Goal: Transaction & Acquisition: Purchase product/service

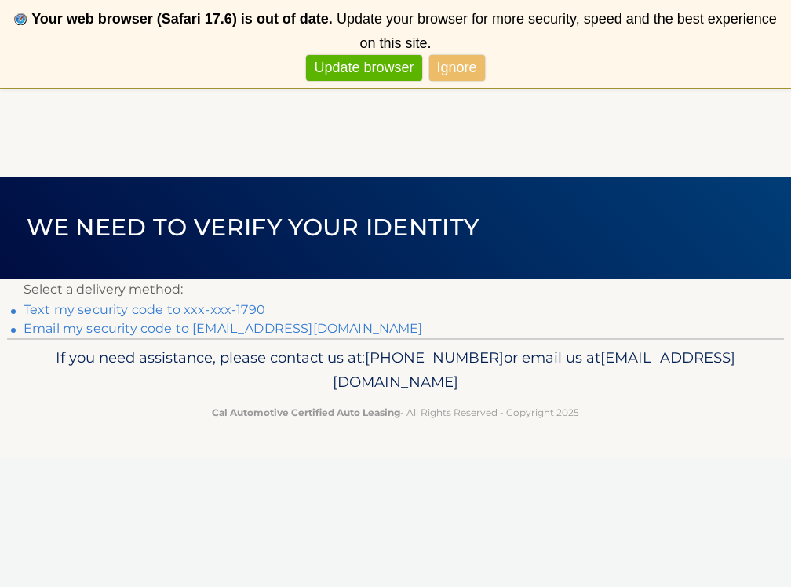
click at [238, 307] on link "Text my security code to xxx-xxx-1790" at bounding box center [145, 309] width 242 height 15
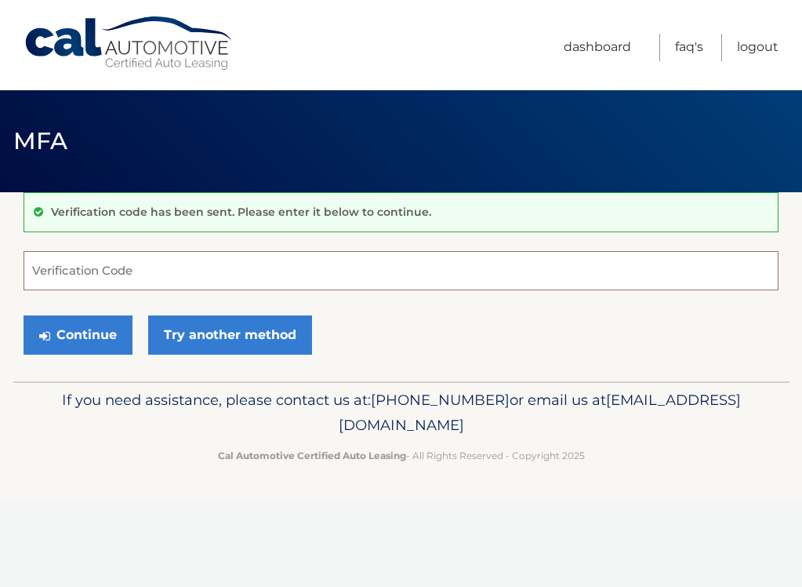
click at [58, 273] on input "Verification Code" at bounding box center [401, 270] width 755 height 39
type input "442556"
click at [78, 334] on button "Continue" at bounding box center [78, 334] width 109 height 39
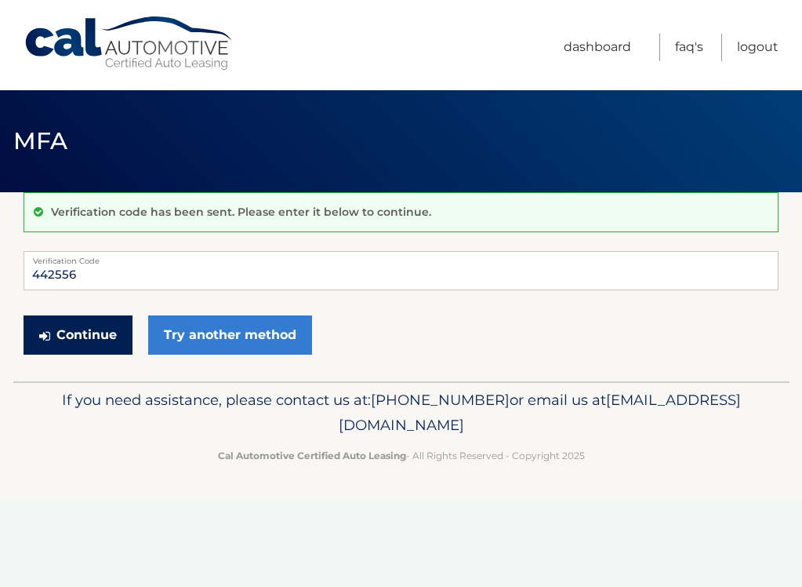
click at [81, 335] on button "Continue" at bounding box center [78, 334] width 109 height 39
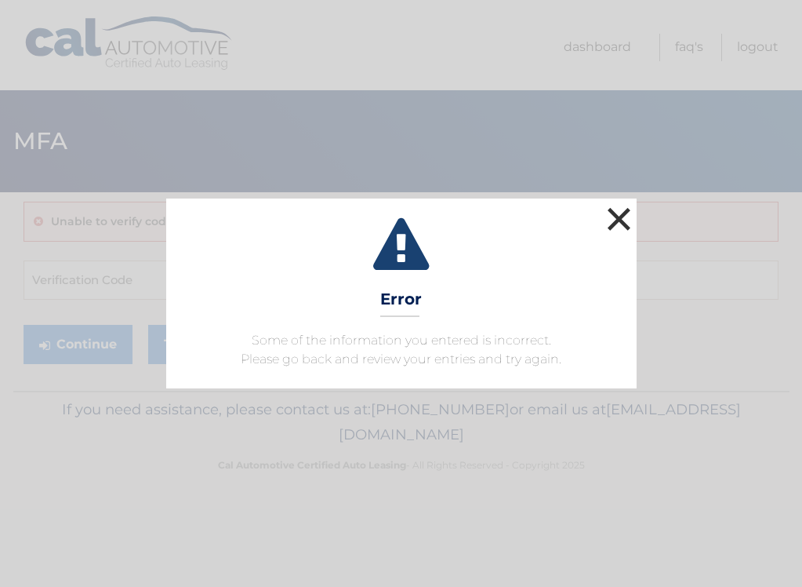
click at [625, 220] on button "×" at bounding box center [619, 218] width 31 height 31
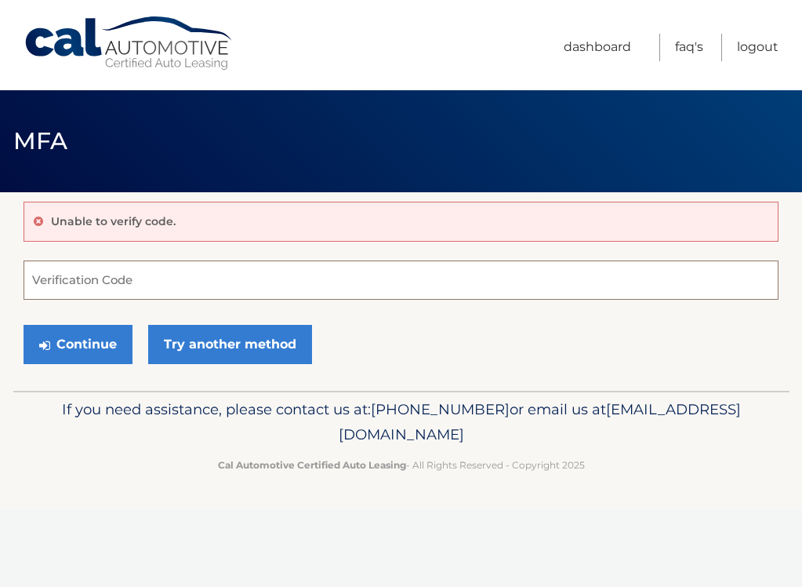
click at [57, 286] on input "Verification Code" at bounding box center [401, 279] width 755 height 39
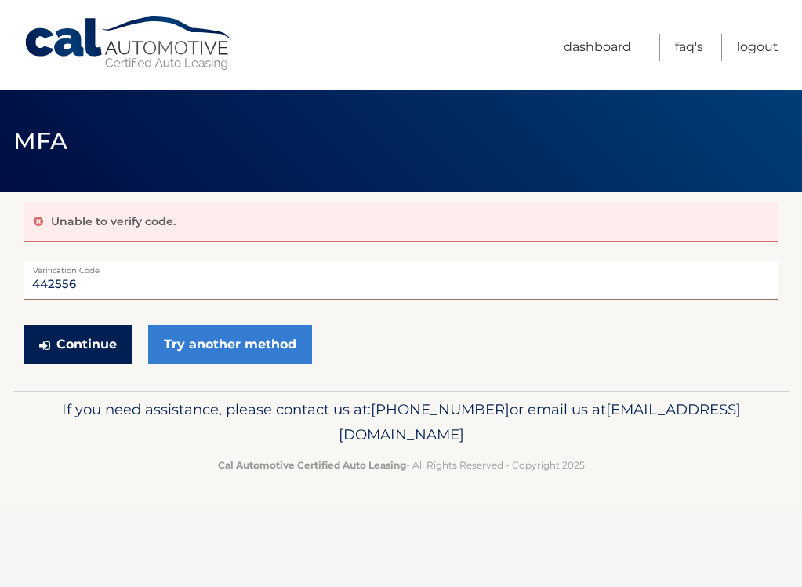
type input "442556"
click at [81, 341] on button "Continue" at bounding box center [78, 344] width 109 height 39
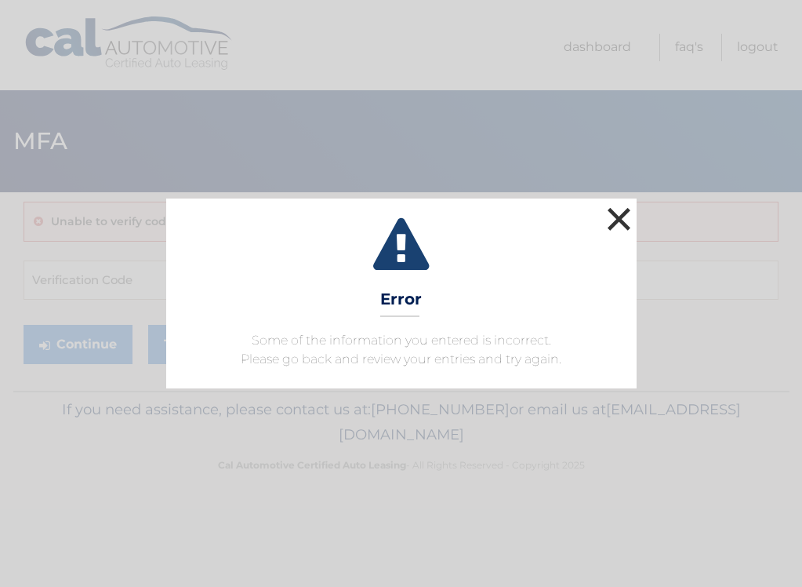
click at [624, 215] on button "×" at bounding box center [619, 218] width 31 height 31
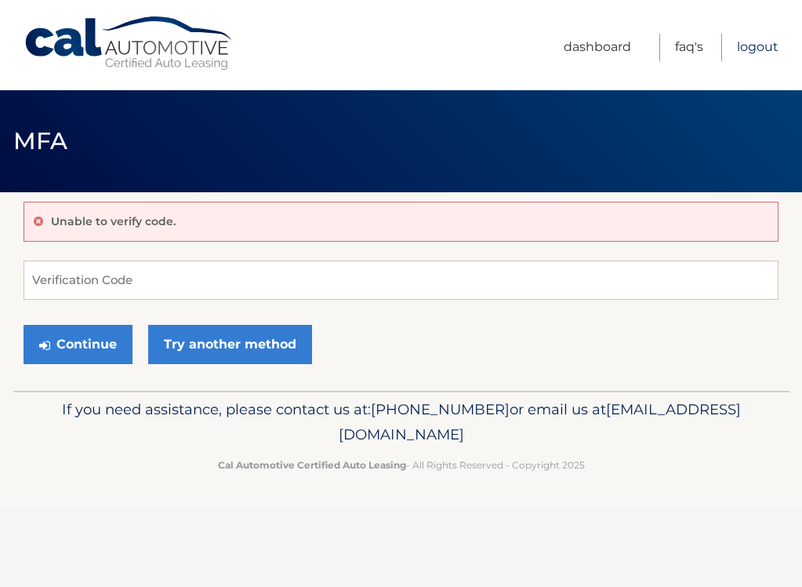
click at [753, 49] on link "Logout" at bounding box center [758, 47] width 42 height 27
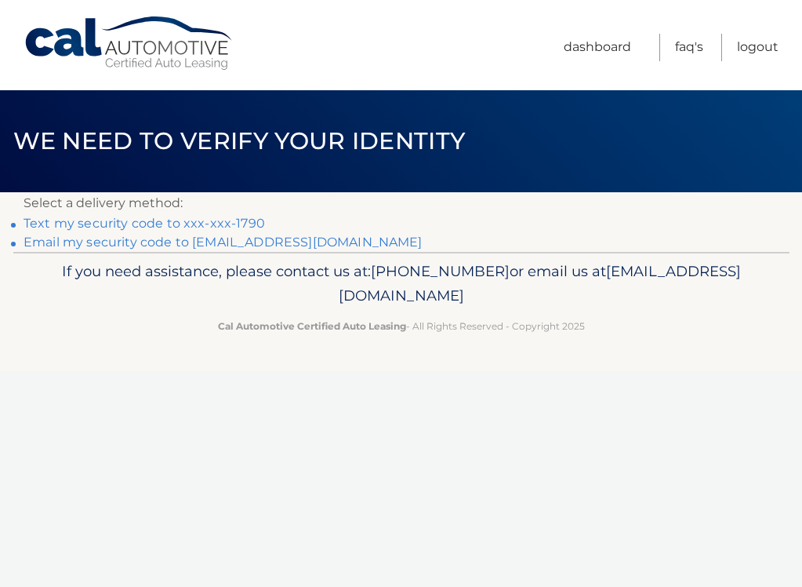
click at [202, 220] on link "Text my security code to xxx-xxx-1790" at bounding box center [145, 223] width 242 height 15
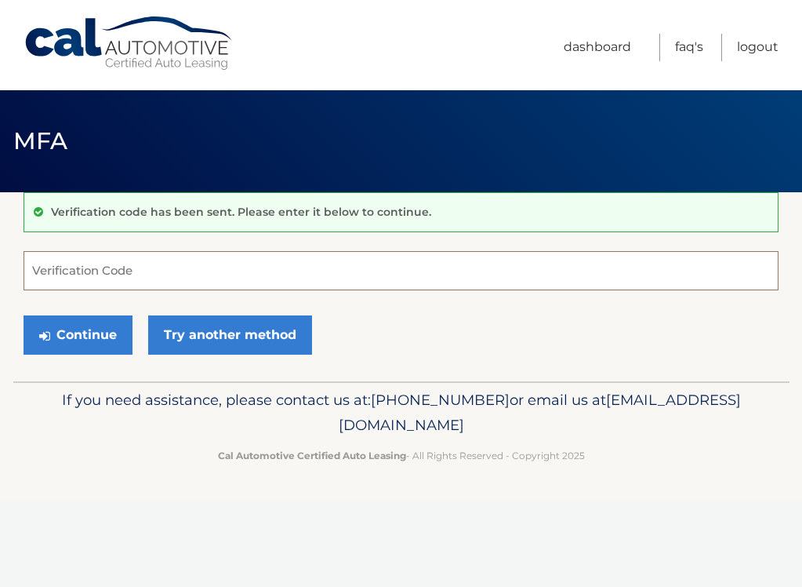
click at [64, 266] on input "Verification Code" at bounding box center [401, 270] width 755 height 39
type input "525823"
click at [78, 334] on button "Continue" at bounding box center [78, 334] width 109 height 39
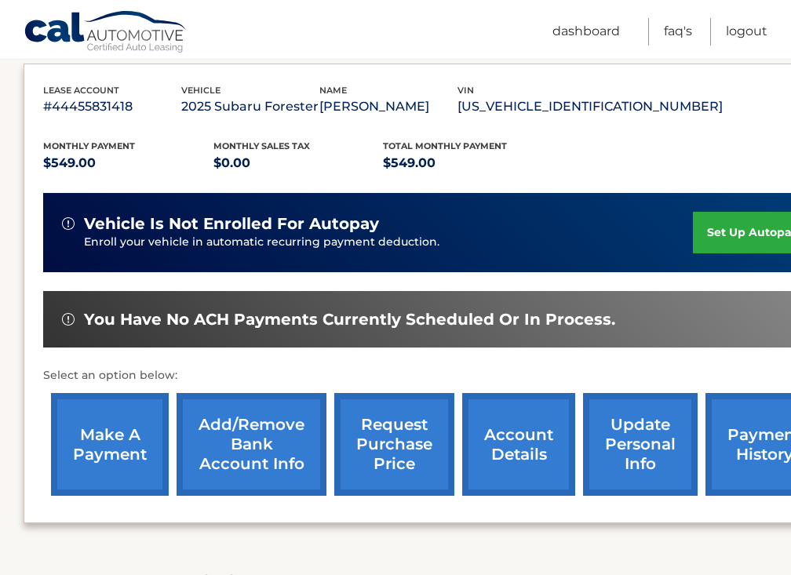
scroll to position [270, 0]
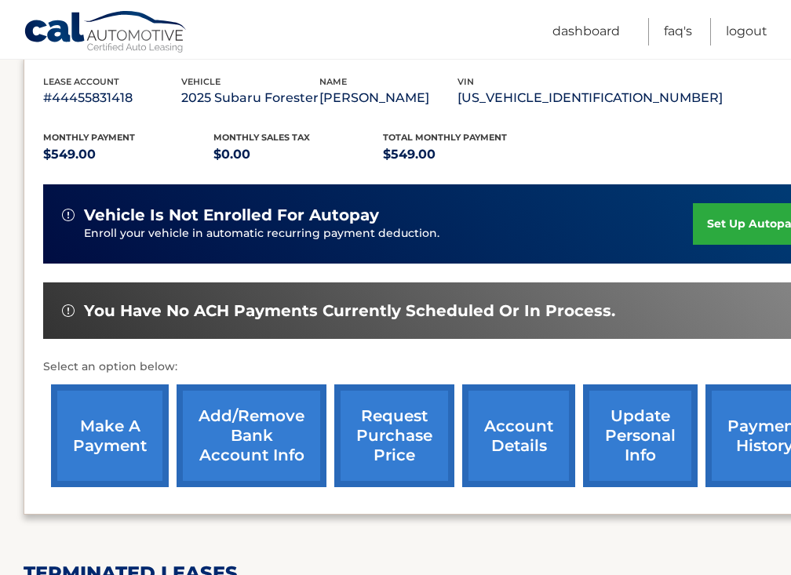
click at [111, 426] on link "make a payment" at bounding box center [110, 435] width 118 height 103
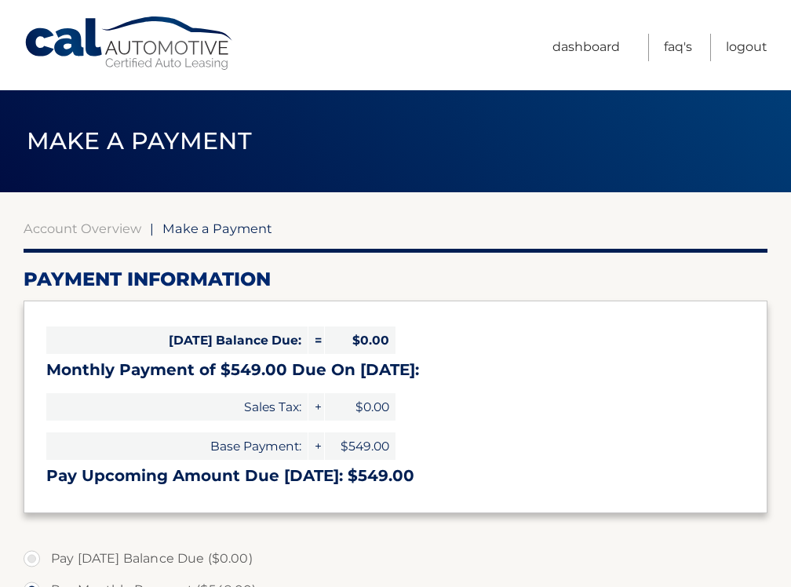
select select "NzZjOTQ0ZTQtYThiMC00MTAzLWE4OGMtMDA2NTdkNDFmZTk0"
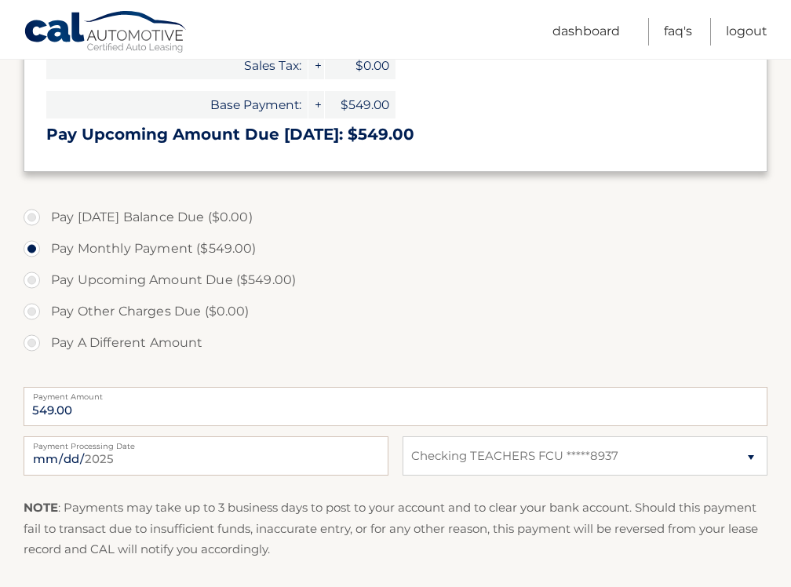
scroll to position [346, 0]
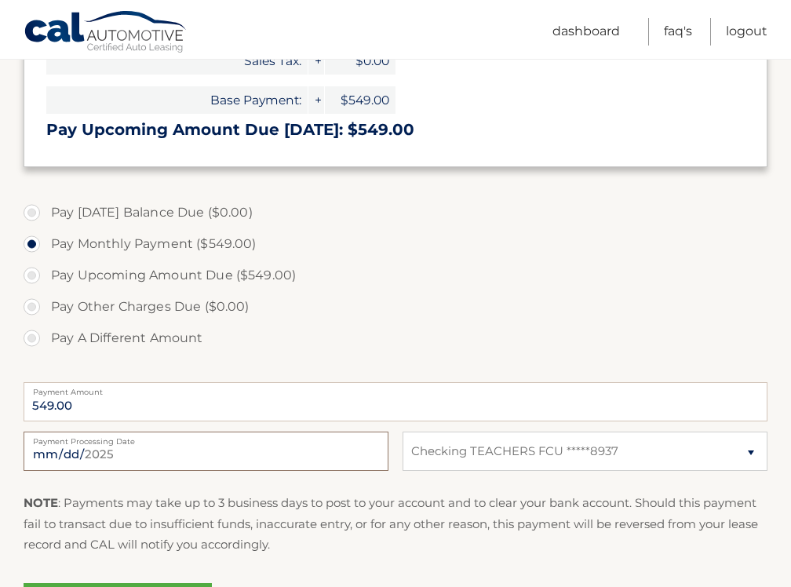
click at [71, 449] on input "2025-09-01" at bounding box center [206, 450] width 365 height 39
type input "2025-09-12"
click at [198, 486] on fieldset "Pay Today's Balance Due ($0.00) Pay Monthly Payment ($549.00) Pay Upcoming Amou…" at bounding box center [396, 424] width 744 height 464
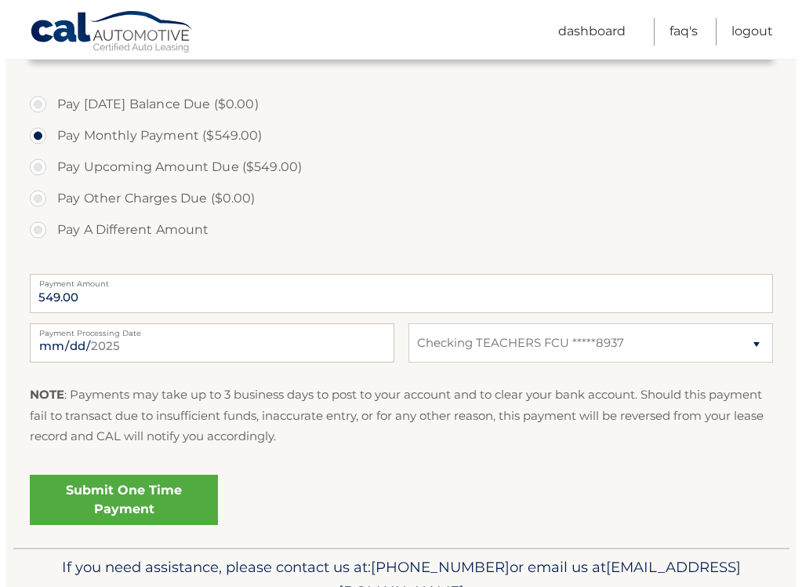
scroll to position [458, 0]
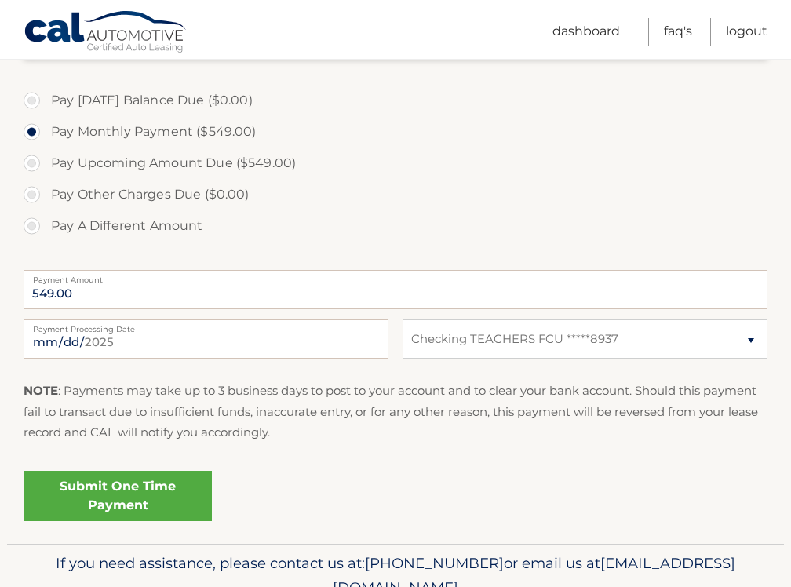
click at [94, 492] on link "Submit One Time Payment" at bounding box center [118, 496] width 188 height 50
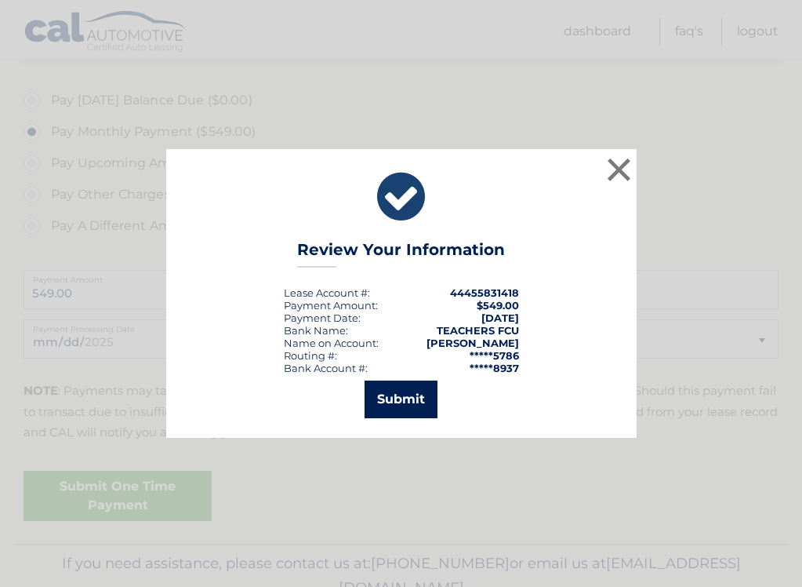
click at [396, 400] on button "Submit" at bounding box center [401, 399] width 73 height 38
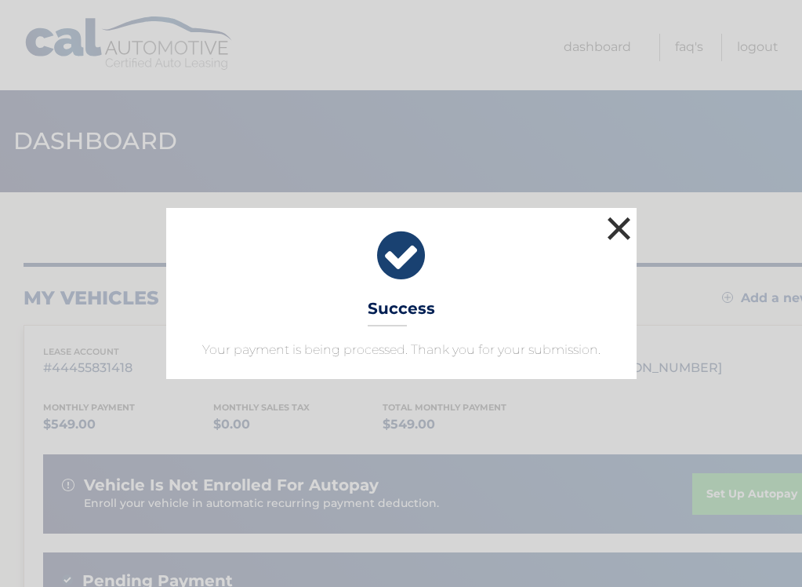
click at [625, 226] on button "×" at bounding box center [619, 228] width 31 height 31
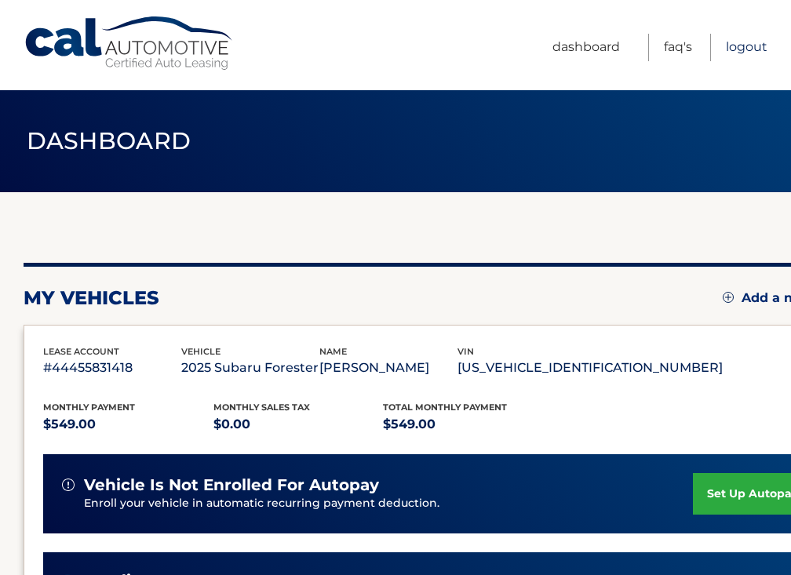
click at [758, 56] on link "Logout" at bounding box center [746, 47] width 42 height 27
